Goal: Task Accomplishment & Management: Use online tool/utility

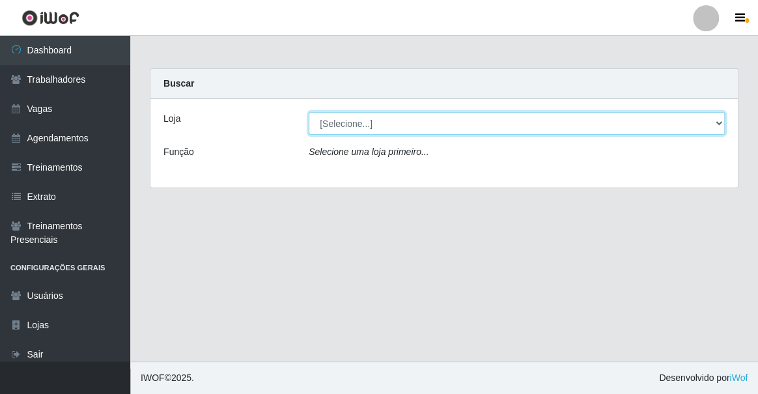
click at [358, 124] on select "[Selecione...] Famiglia Muccini - Ristorante João Pessoa" at bounding box center [517, 123] width 416 height 23
select select "267"
click at [309, 112] on select "[Selecione...] Famiglia Muccini - Ristorante João Pessoa" at bounding box center [517, 123] width 416 height 23
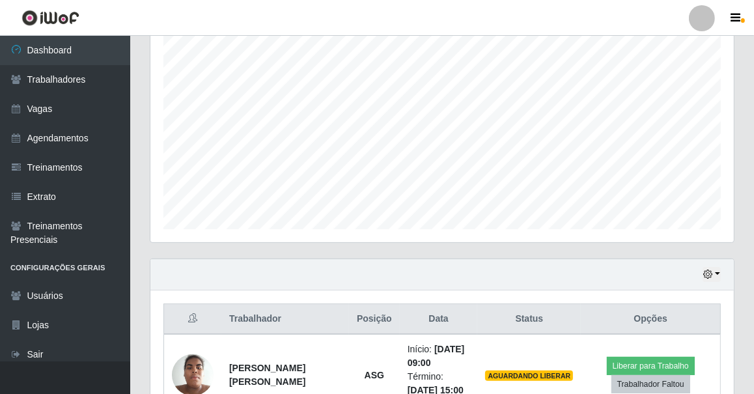
scroll to position [319, 0]
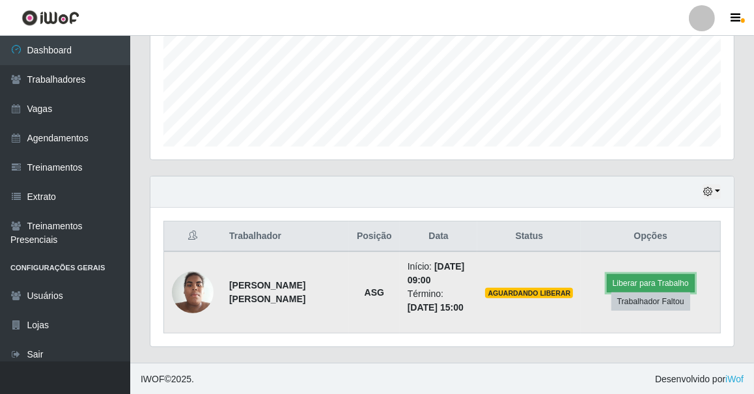
click at [659, 280] on button "Liberar para Trabalho" at bounding box center [651, 283] width 88 height 18
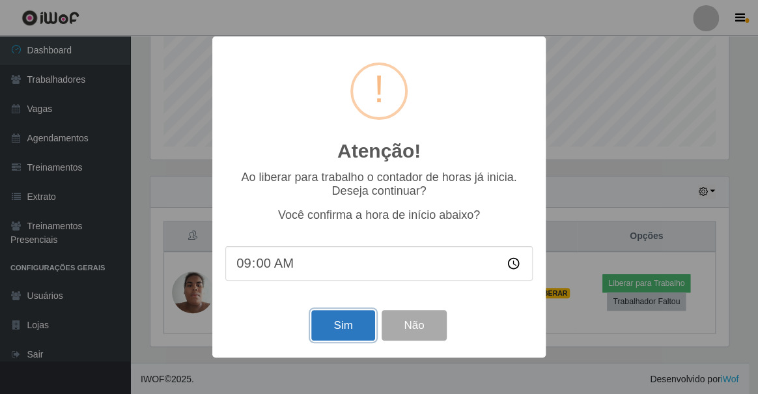
click at [350, 328] on button "Sim" at bounding box center [342, 325] width 63 height 31
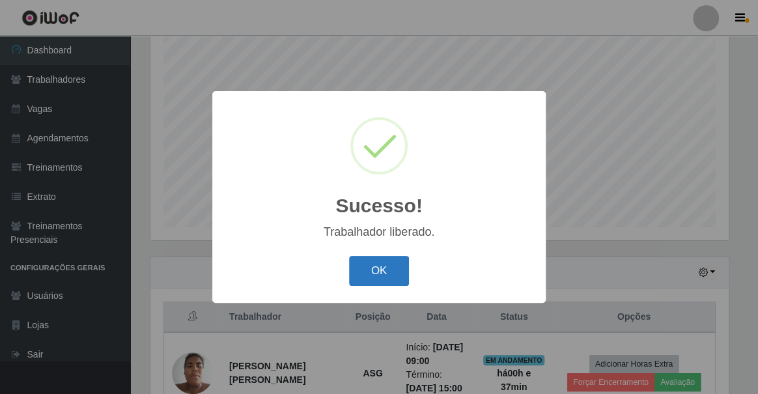
click at [386, 273] on button "OK" at bounding box center [379, 271] width 61 height 31
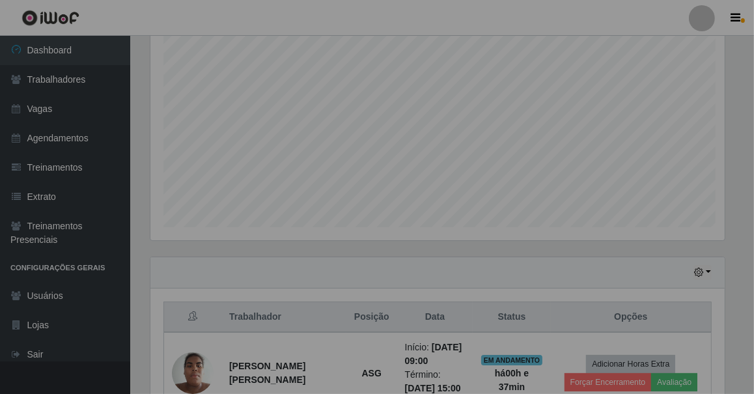
scroll to position [270, 584]
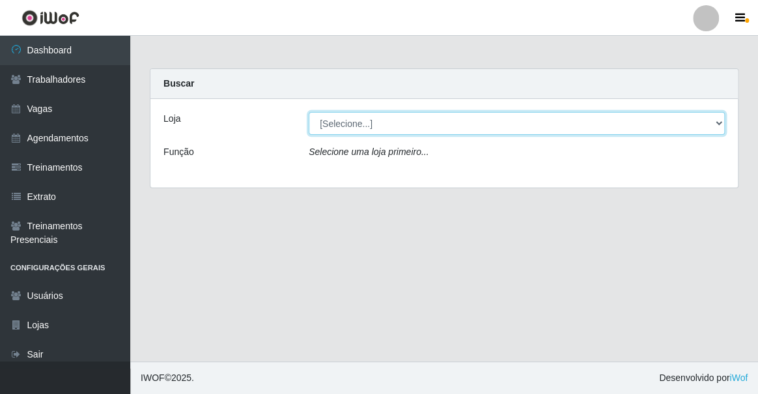
click at [393, 124] on select "[Selecione...] Famiglia Muccini - Ristorante João Pessoa" at bounding box center [517, 123] width 416 height 23
select select "267"
click at [309, 112] on select "[Selecione...] Famiglia Muccini - Ristorante João Pessoa" at bounding box center [517, 123] width 416 height 23
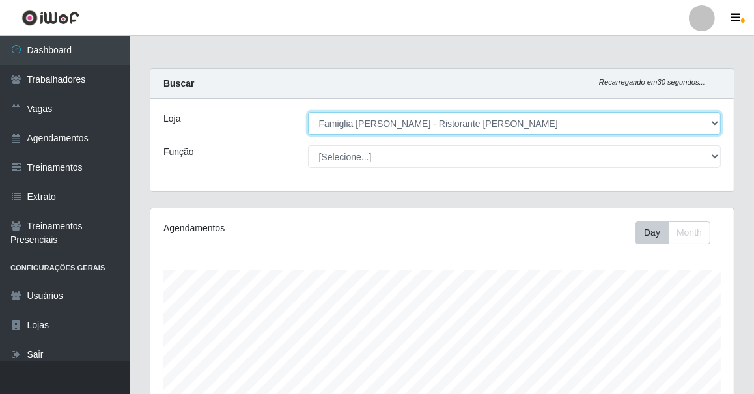
scroll to position [270, 584]
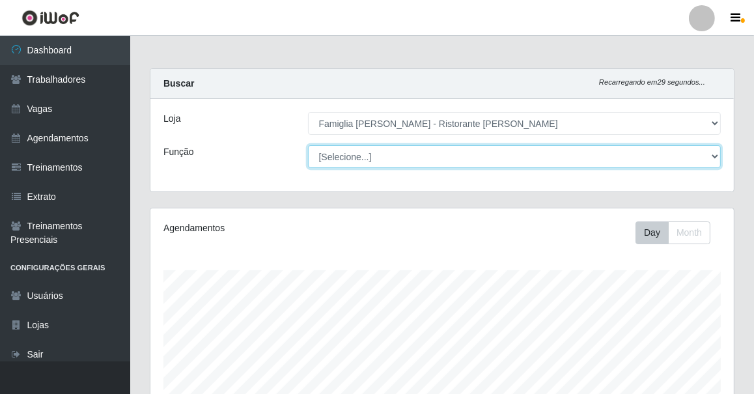
click at [404, 162] on select "[Selecione...] ASG ASG + ASG ++ Auxiliar de Cozinha Auxiliar de Cozinha + Auxil…" at bounding box center [515, 156] width 414 height 23
select select "16"
click at [308, 145] on select "[Selecione...] ASG ASG + ASG ++ Auxiliar de Cozinha Auxiliar de Cozinha + Auxil…" at bounding box center [515, 156] width 414 height 23
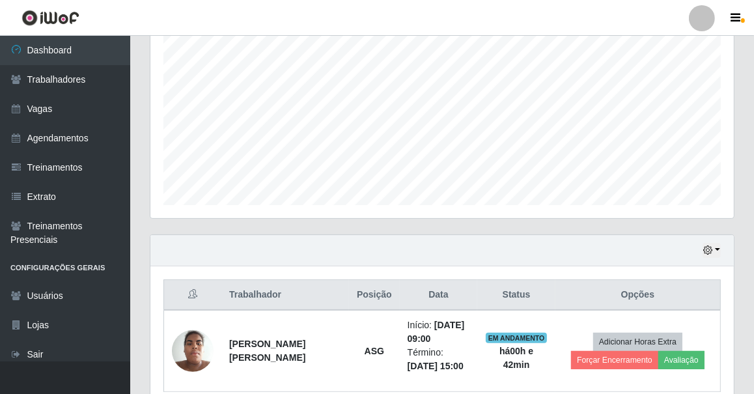
scroll to position [319, 0]
